Goal: Find specific page/section: Find specific page/section

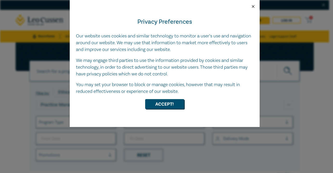
click at [251, 4] on button "Close" at bounding box center [253, 6] width 5 height 5
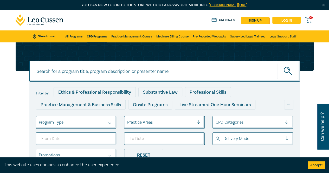
click at [277, 23] on link "Log in" at bounding box center [286, 20] width 28 height 7
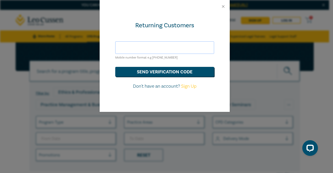
click at [156, 45] on input "text" at bounding box center [164, 47] width 99 height 12
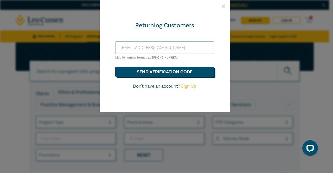
type input "valeriet@planetshakers.com"
click at [167, 75] on button "send verification code" at bounding box center [164, 72] width 99 height 10
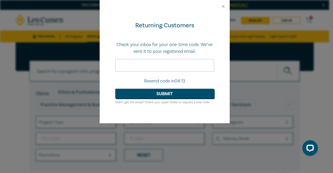
click at [165, 67] on input "text" at bounding box center [164, 65] width 99 height 12
type input "860569"
click at [140, 99] on form "Check your inbox for your one-time code. We’ve sent it to your registered email…" at bounding box center [164, 73] width 99 height 64
click at [141, 95] on button "Submit" at bounding box center [164, 94] width 99 height 10
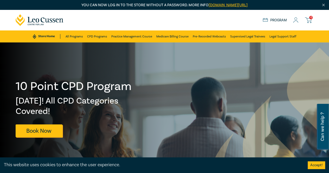
click at [294, 18] on icon at bounding box center [295, 19] width 5 height 5
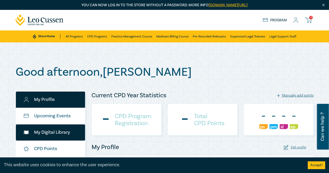
click at [55, 130] on link "My Digital Library" at bounding box center [50, 132] width 69 height 16
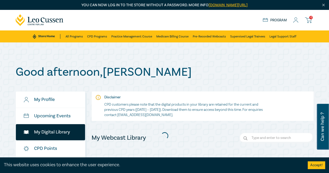
scroll to position [87, 0]
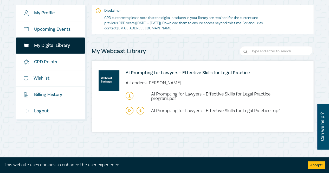
click at [127, 111] on icon at bounding box center [130, 111] width 8 height 8
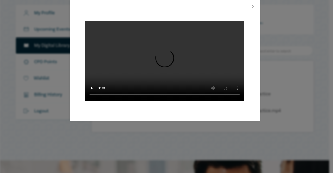
click at [252, 7] on button "Close" at bounding box center [253, 6] width 5 height 5
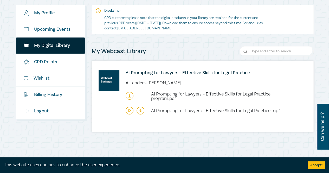
click at [163, 116] on ul "AI Prompting for Lawyers – Effective Skills for Legal Practice program.pdf AI P…" at bounding box center [204, 106] width 157 height 29
click at [164, 112] on span "AI Prompting for Lawyers – Effective Skills for Legal Practice.mp4" at bounding box center [216, 111] width 130 height 6
